Goal: Check status: Check status

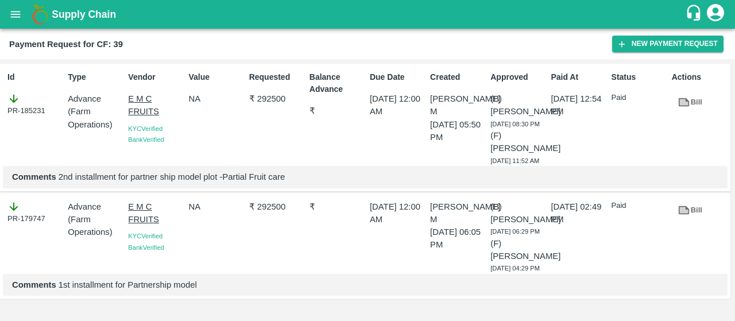
click at [4, 25] on div "Supply Chain" at bounding box center [367, 14] width 735 height 29
click at [9, 19] on button "open drawer" at bounding box center [15, 14] width 26 height 26
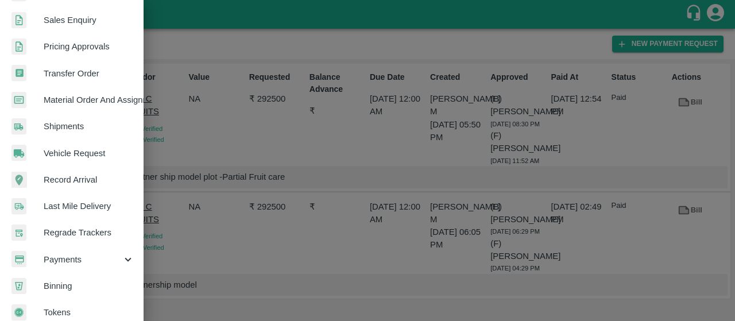
scroll to position [333, 0]
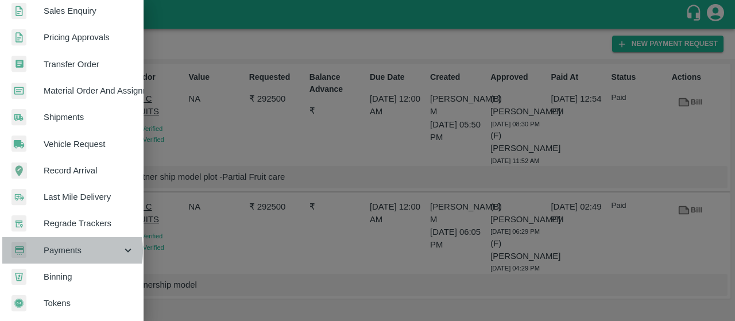
click at [59, 245] on span "Payments" at bounding box center [83, 250] width 78 height 13
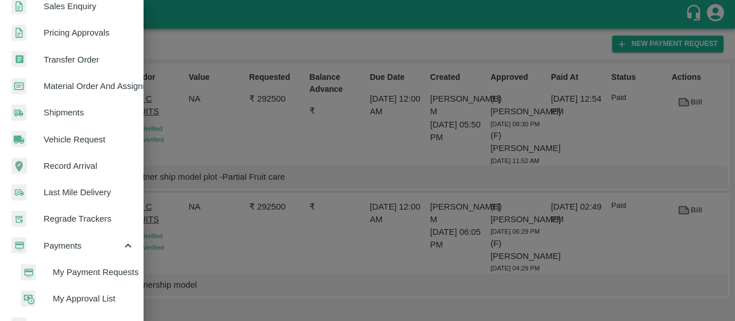
click at [62, 268] on span "My Payment Requests" at bounding box center [94, 272] width 82 height 13
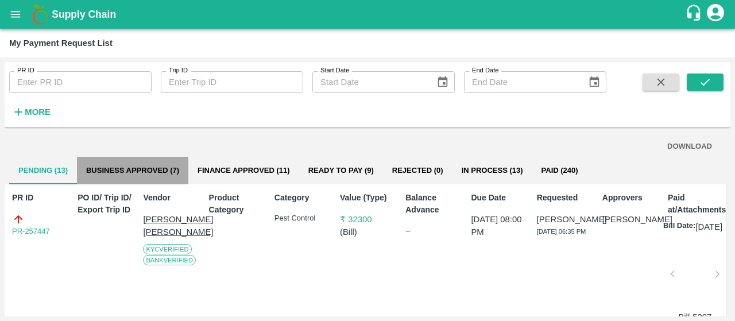
click at [121, 168] on button "Business Approved (7)" at bounding box center [132, 171] width 111 height 28
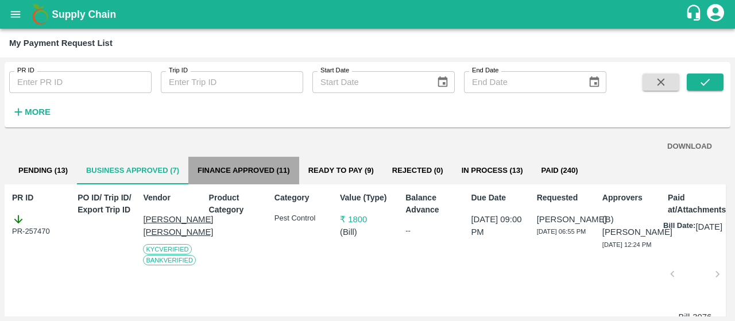
click at [252, 167] on button "Finance Approved (11)" at bounding box center [243, 171] width 111 height 28
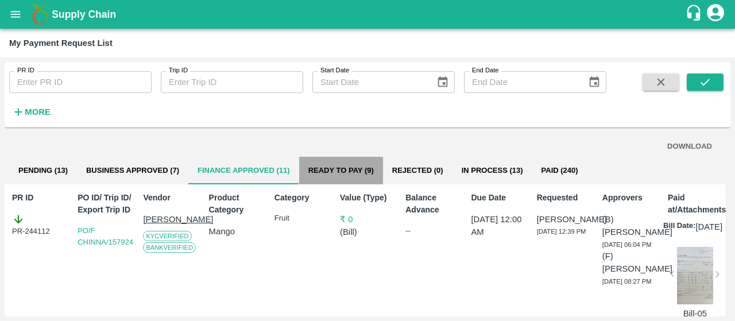
click at [335, 178] on button "Ready To Pay (9)" at bounding box center [341, 171] width 84 height 28
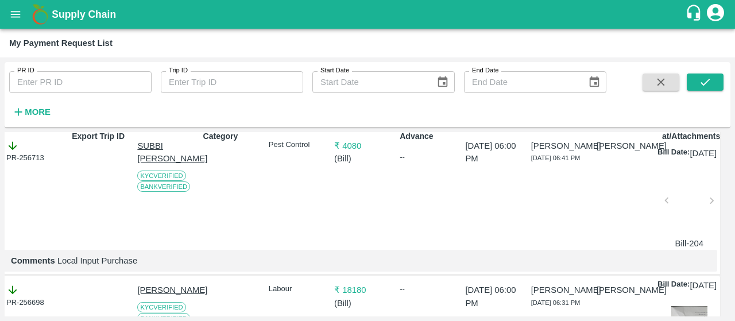
scroll to position [0, 6]
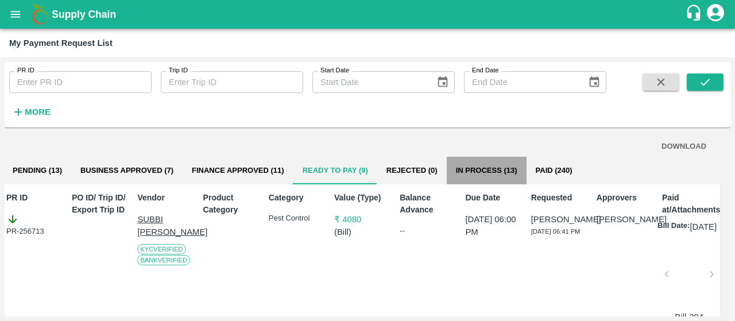
click at [475, 180] on button "In Process (13)" at bounding box center [487, 171] width 80 height 28
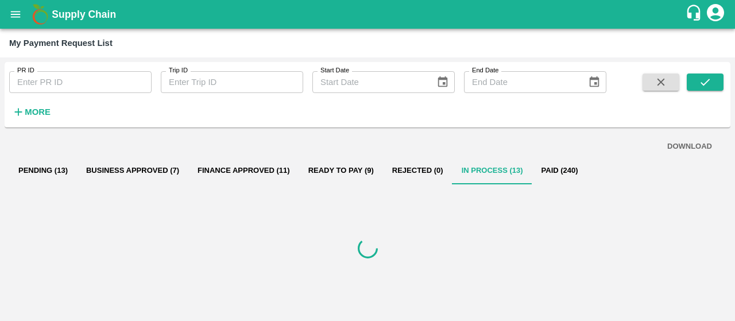
scroll to position [0, 0]
